Goal: Task Accomplishment & Management: Use online tool/utility

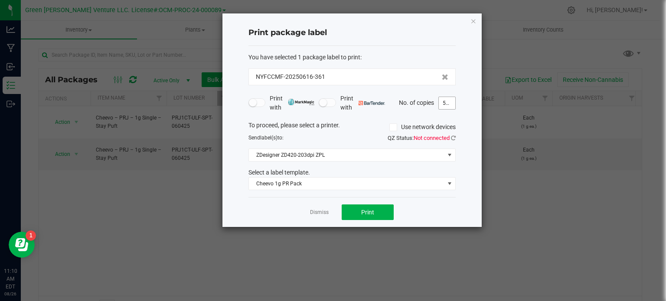
click at [450, 102] on input "500" at bounding box center [447, 103] width 16 height 12
type input "250"
click at [380, 218] on button "Print" at bounding box center [368, 213] width 52 height 16
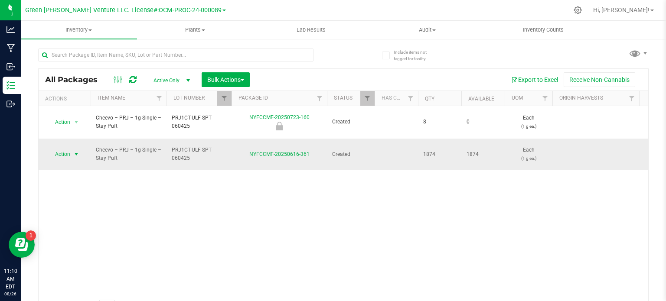
click at [57, 148] on span "Action" at bounding box center [58, 154] width 23 height 12
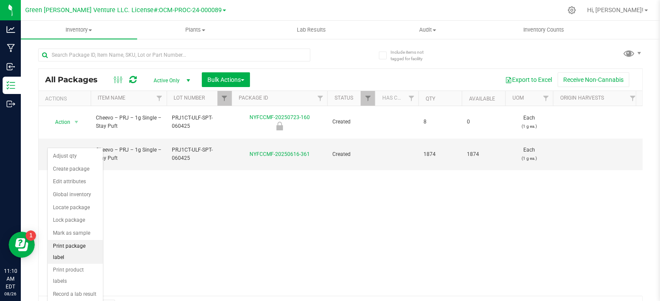
click at [79, 246] on li "Print package label" at bounding box center [75, 252] width 55 height 24
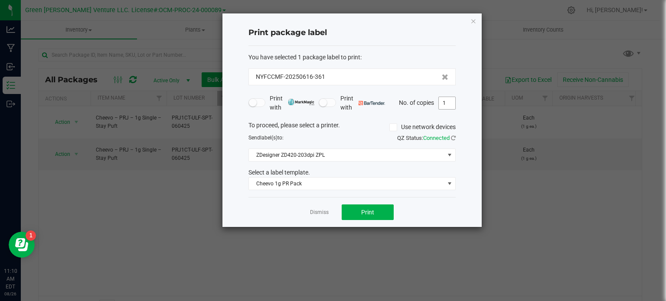
click at [452, 103] on input "1" at bounding box center [447, 103] width 16 height 12
type input "250"
click at [378, 217] on button "Print" at bounding box center [368, 213] width 52 height 16
